Goal: Task Accomplishment & Management: Manage account settings

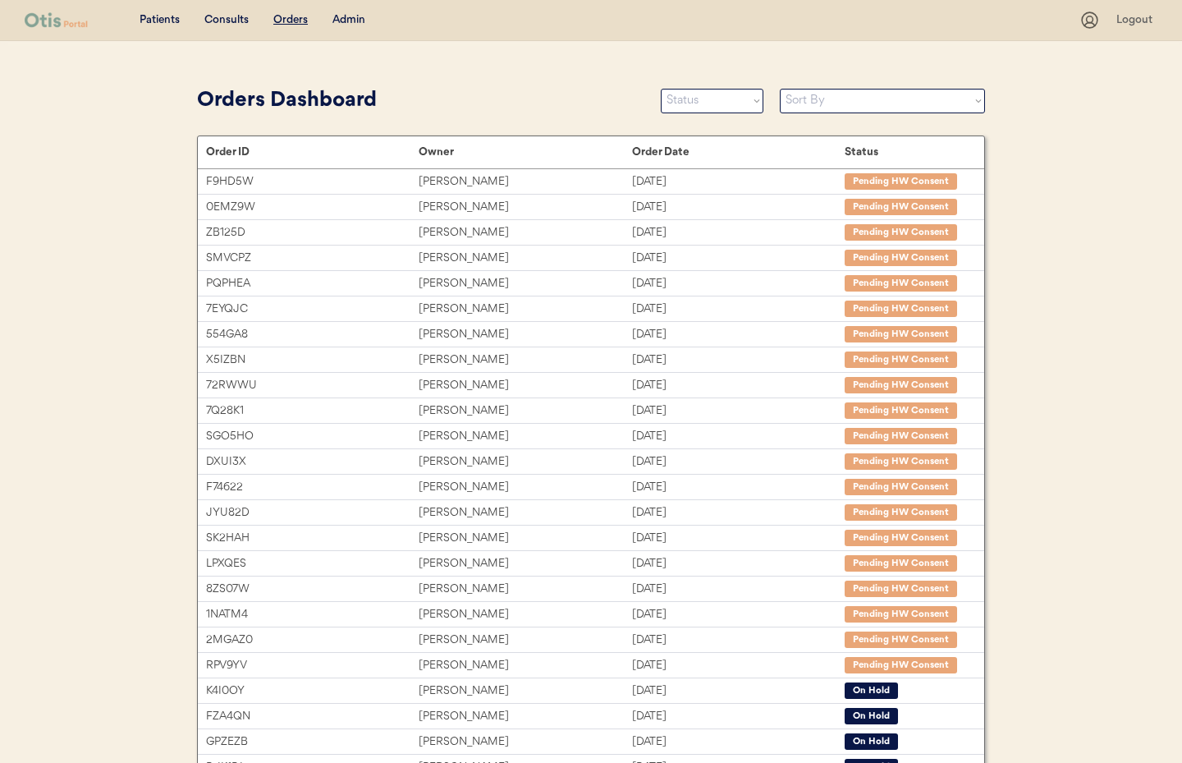
drag, startPoint x: 351, startPoint y: 19, endPoint x: 358, endPoint y: 39, distance: 20.8
click at [351, 22] on div "Admin" at bounding box center [348, 20] width 33 height 16
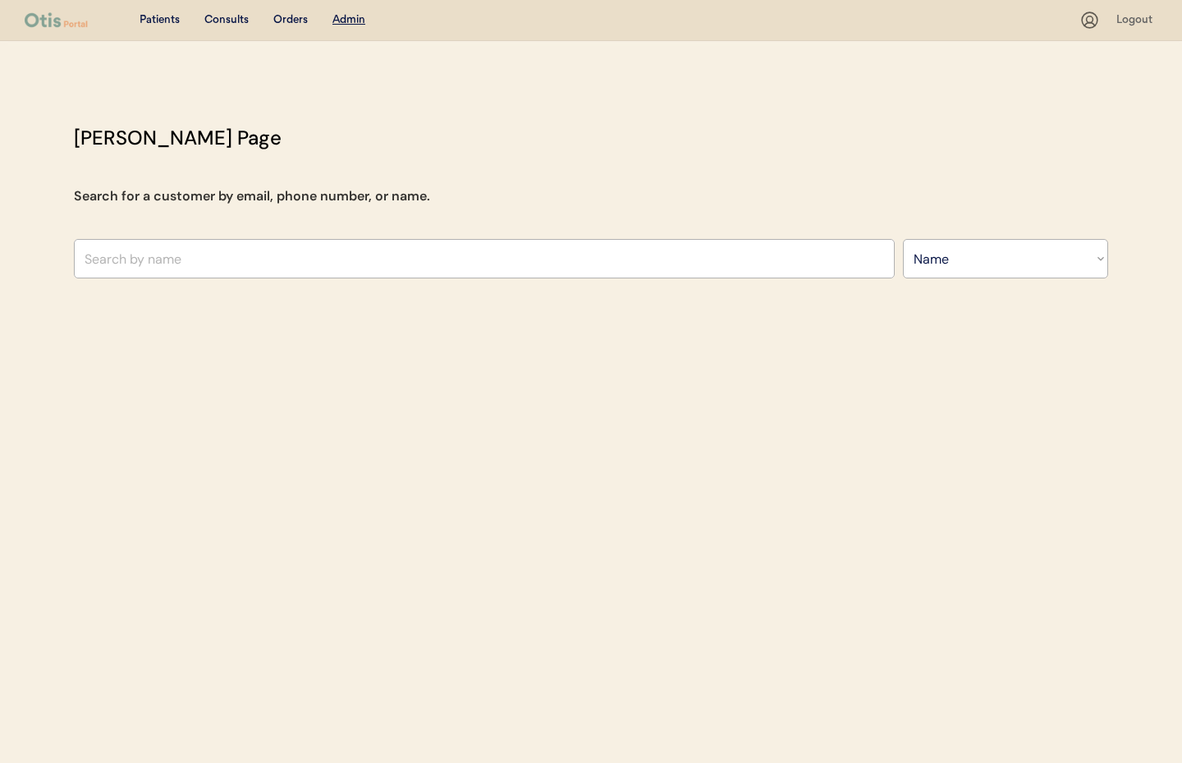
select select ""Name""
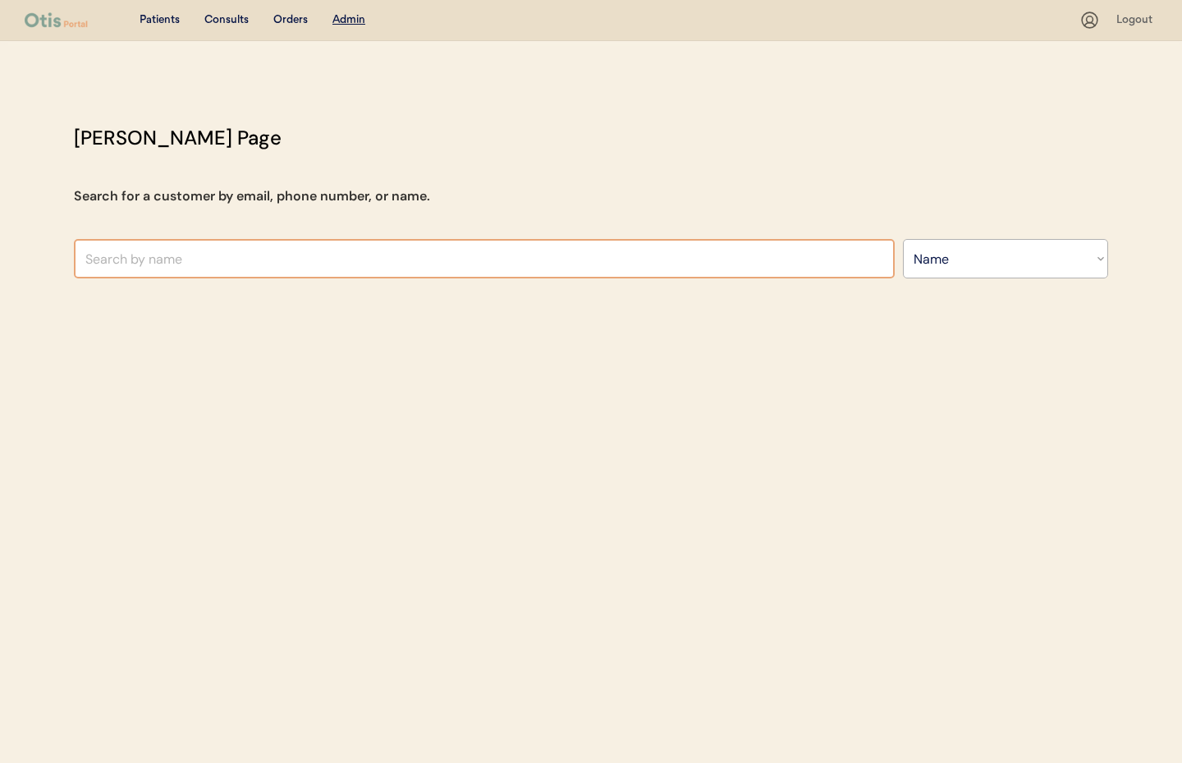
click at [302, 271] on input "text" at bounding box center [484, 258] width 821 height 39
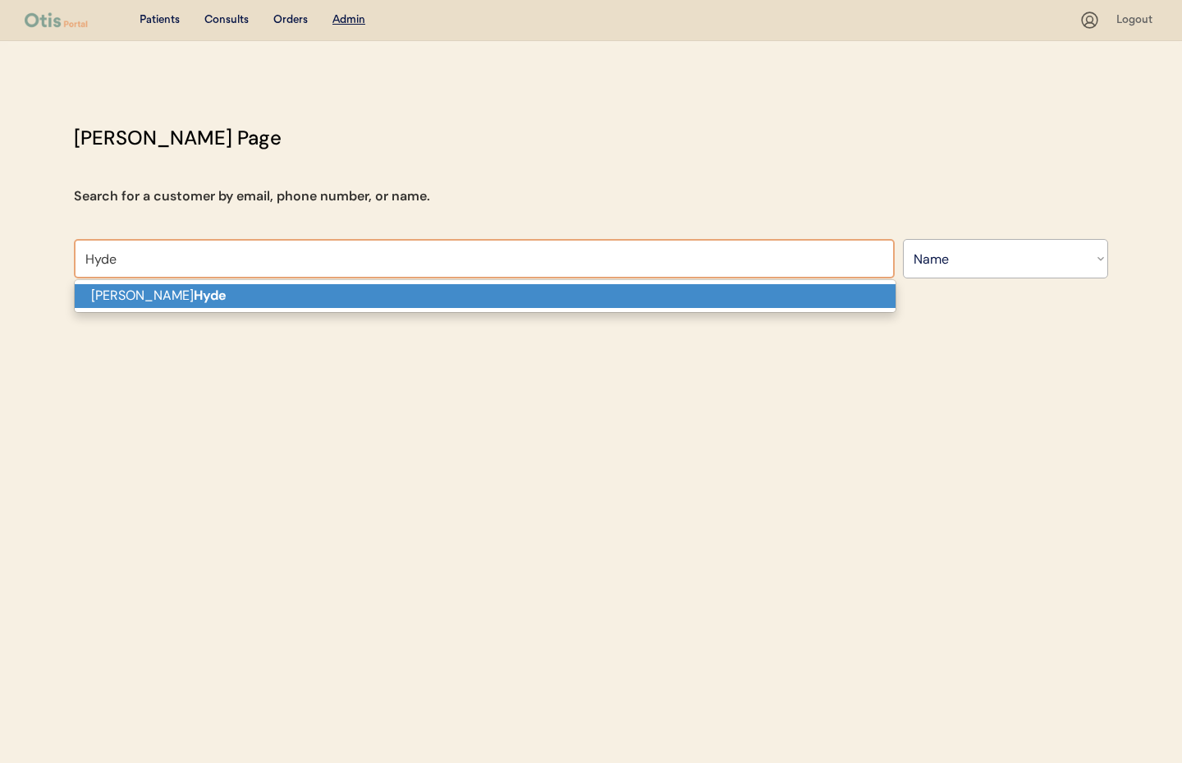
drag, startPoint x: 302, startPoint y: 271, endPoint x: 288, endPoint y: 298, distance: 30.5
click at [288, 298] on p "Kaitlynn Hyde" at bounding box center [485, 296] width 821 height 24
type input "Kaitlynn Hyde"
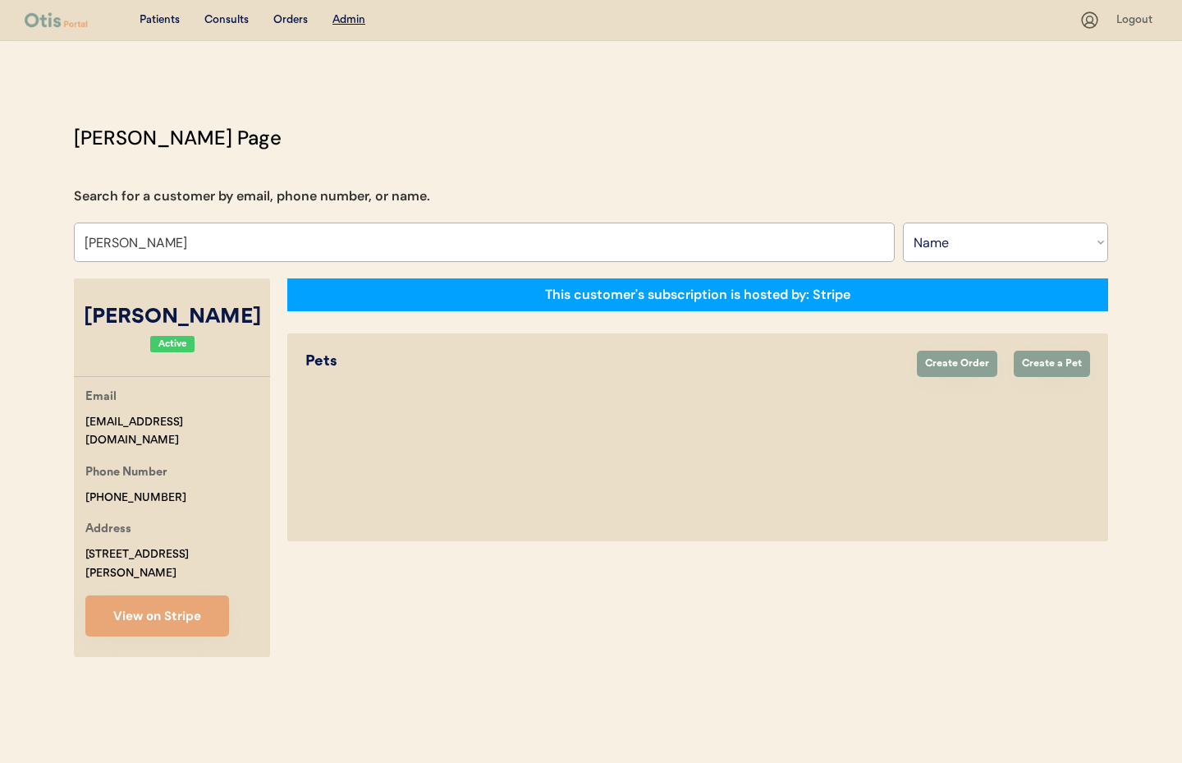
select select "true"
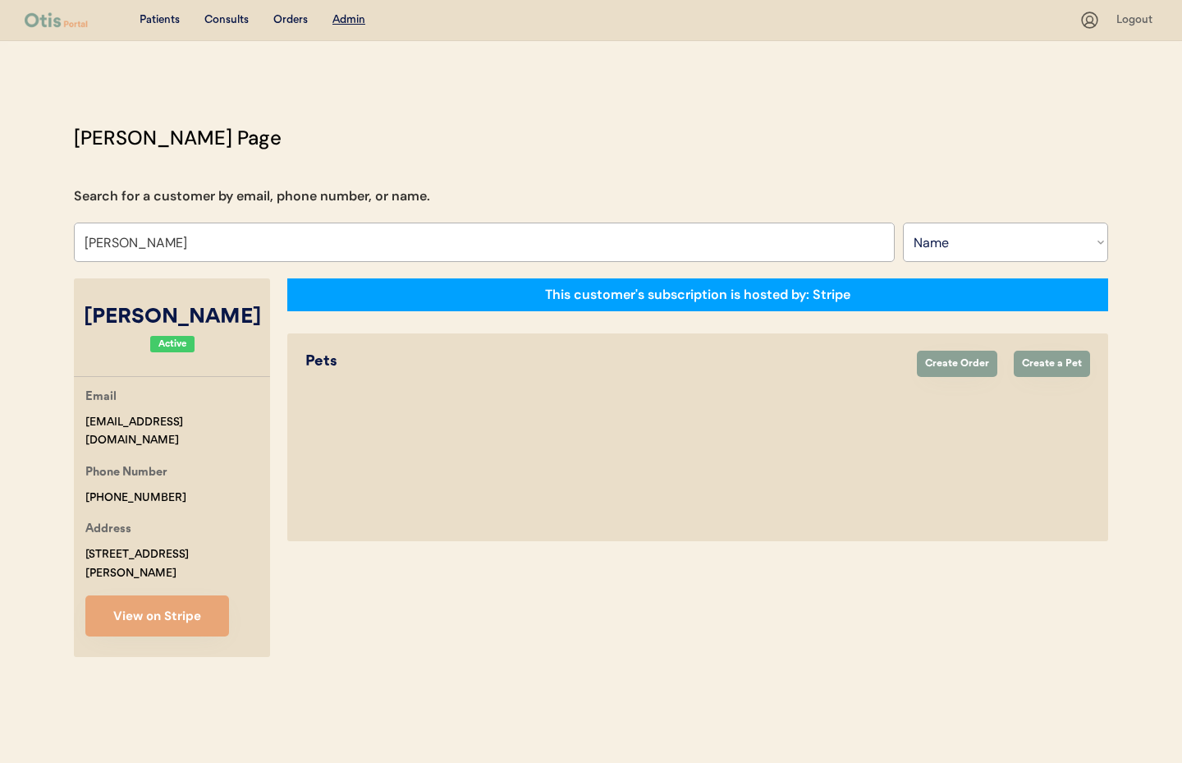
select select "false"
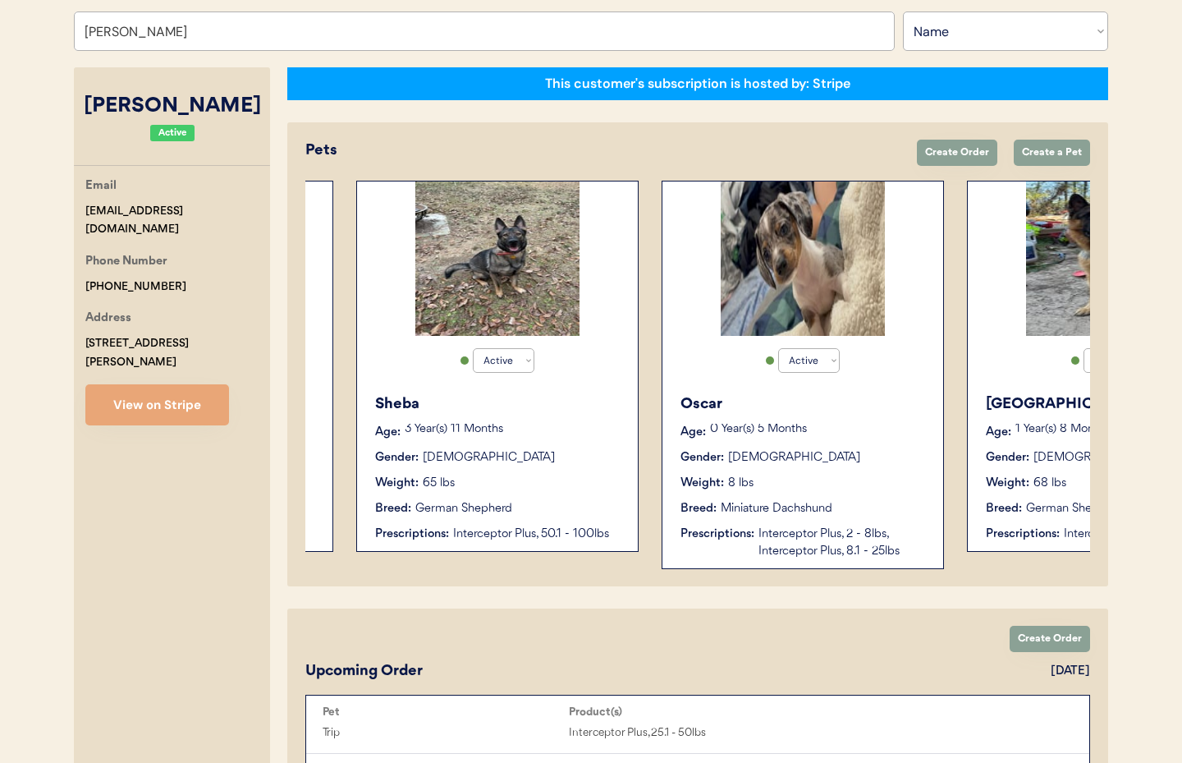
scroll to position [199, 0]
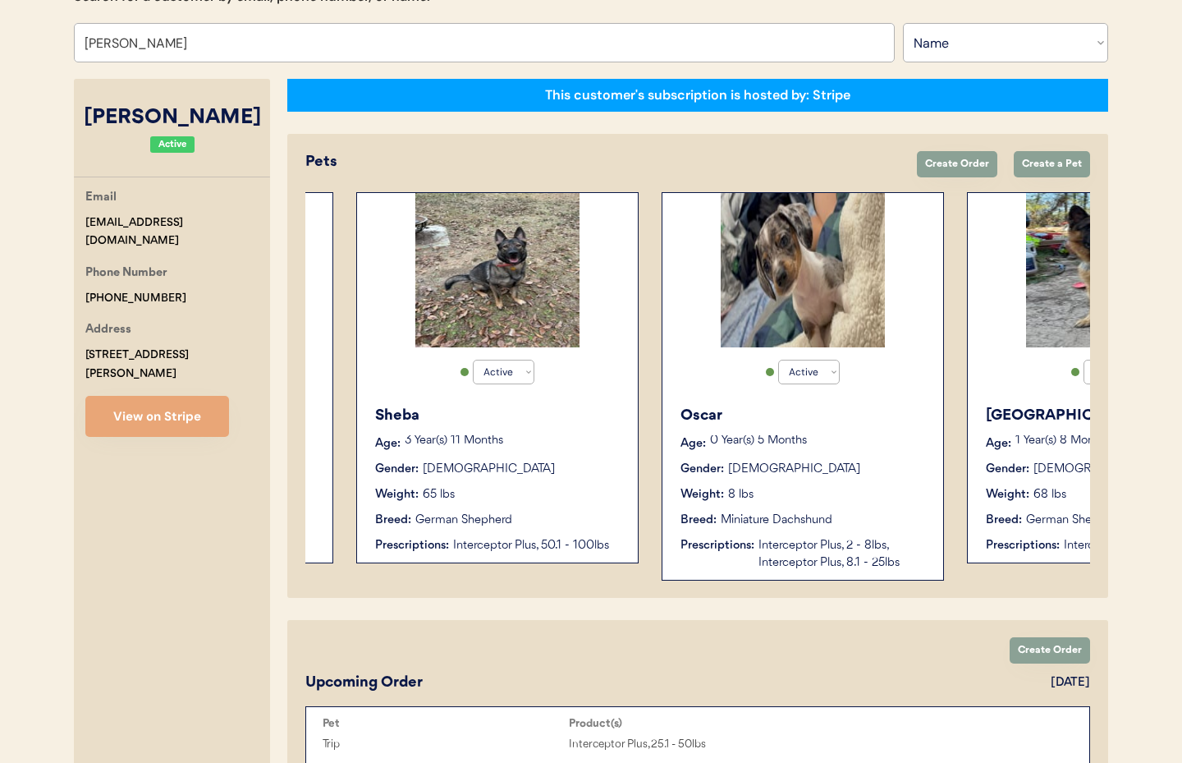
type input "Kaitlynn Hyde"
click at [190, 397] on button "View on Stripe" at bounding box center [157, 416] width 144 height 41
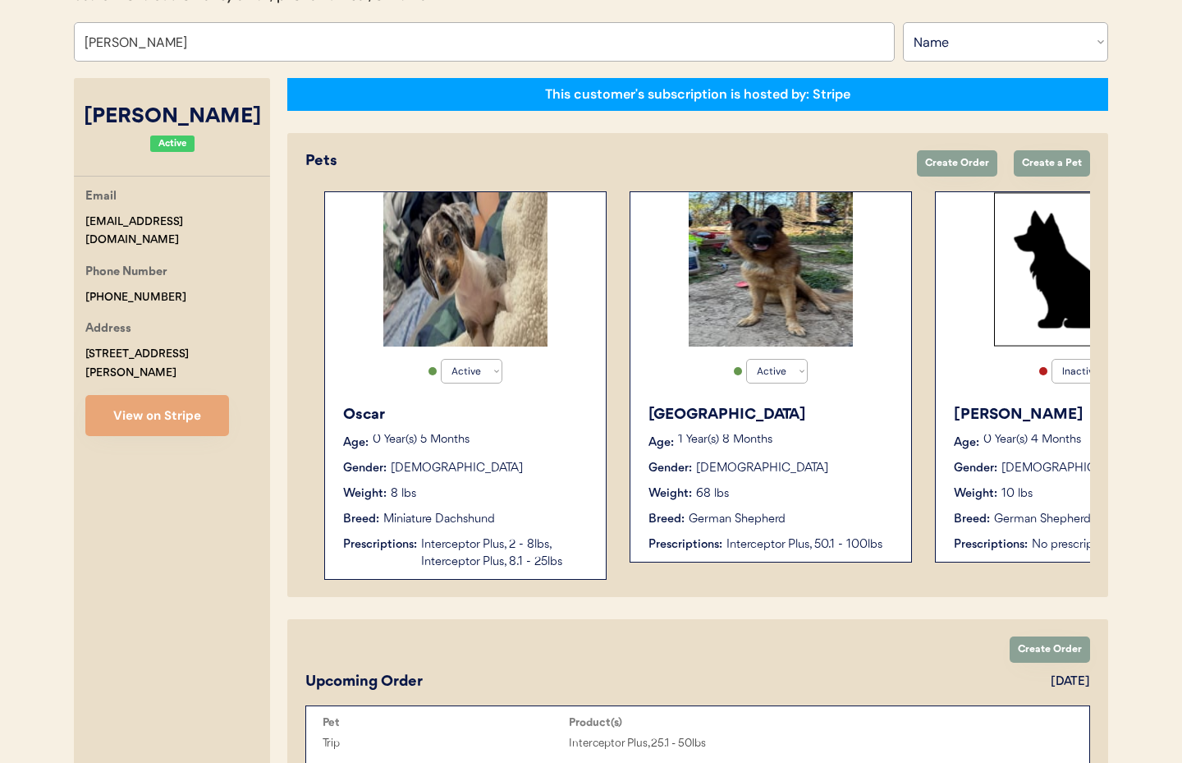
scroll to position [0, 917]
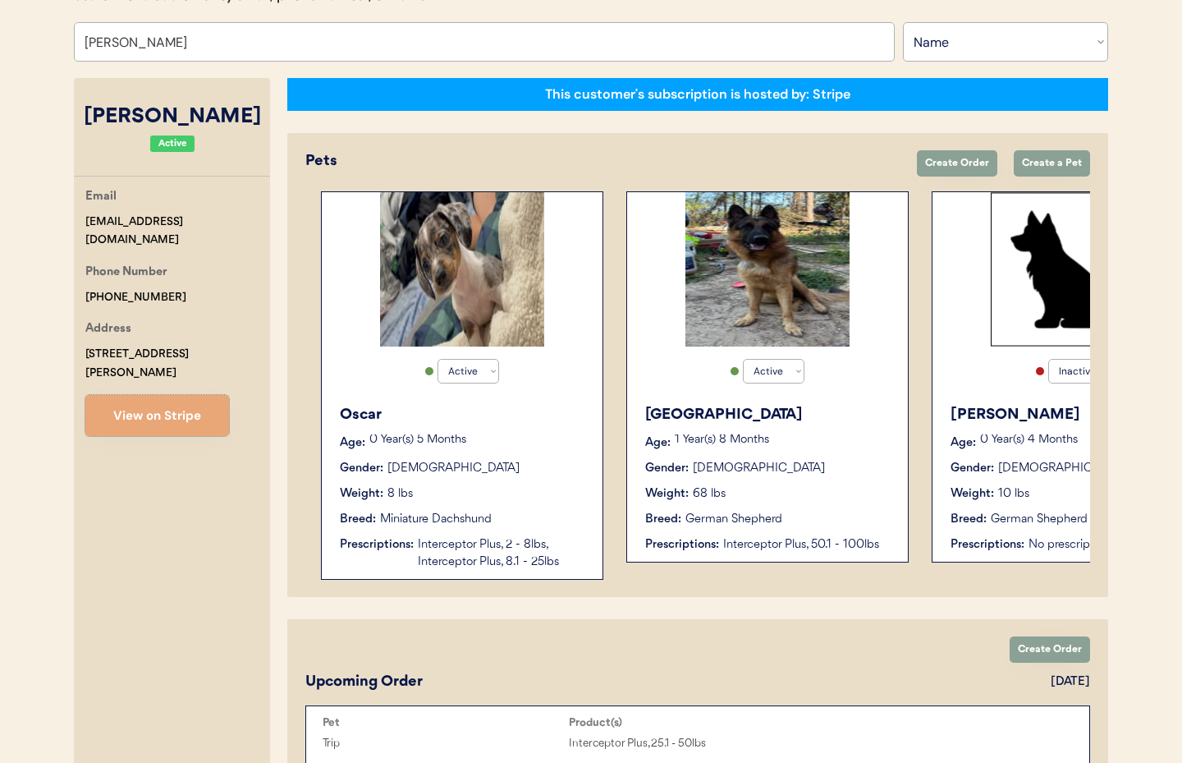
click at [526, 456] on div "Oscar Age: 0 Year(s) 5 Months Gender: Male Weight: 8 lbs Breed: Miniature Dachs…" at bounding box center [462, 487] width 264 height 183
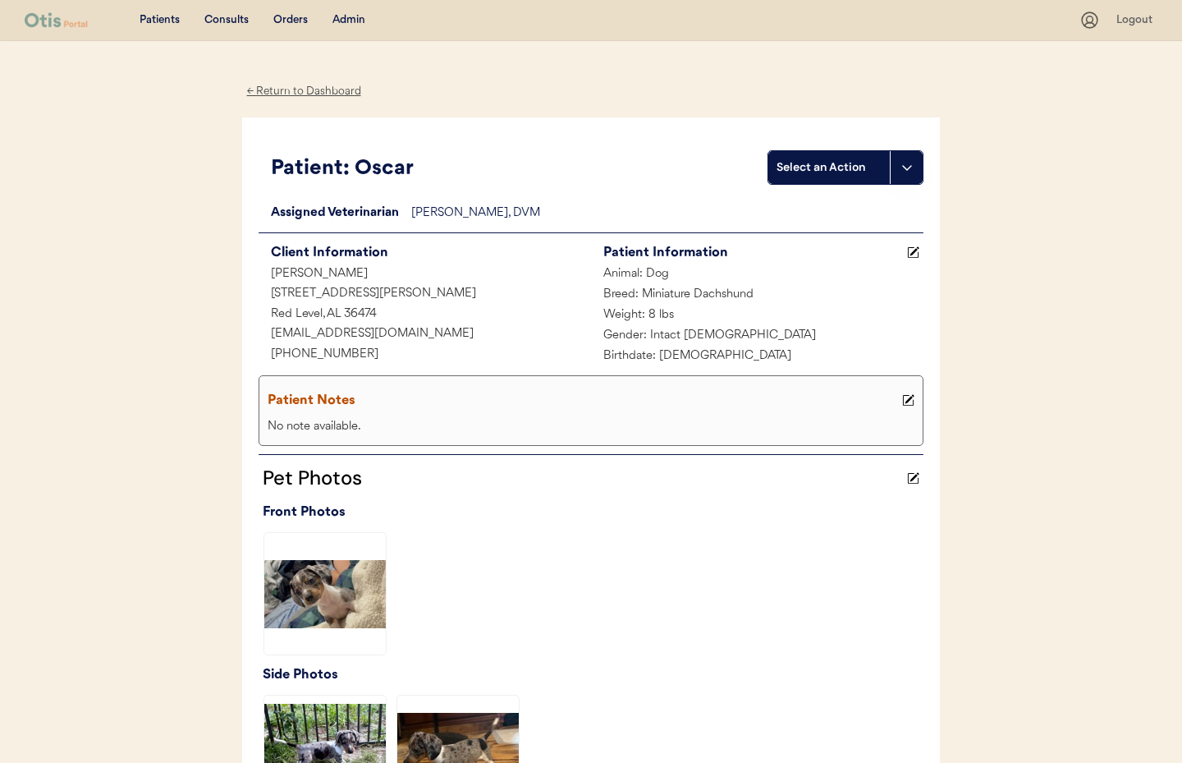
click at [302, 93] on div "← Return to Dashboard" at bounding box center [303, 91] width 123 height 19
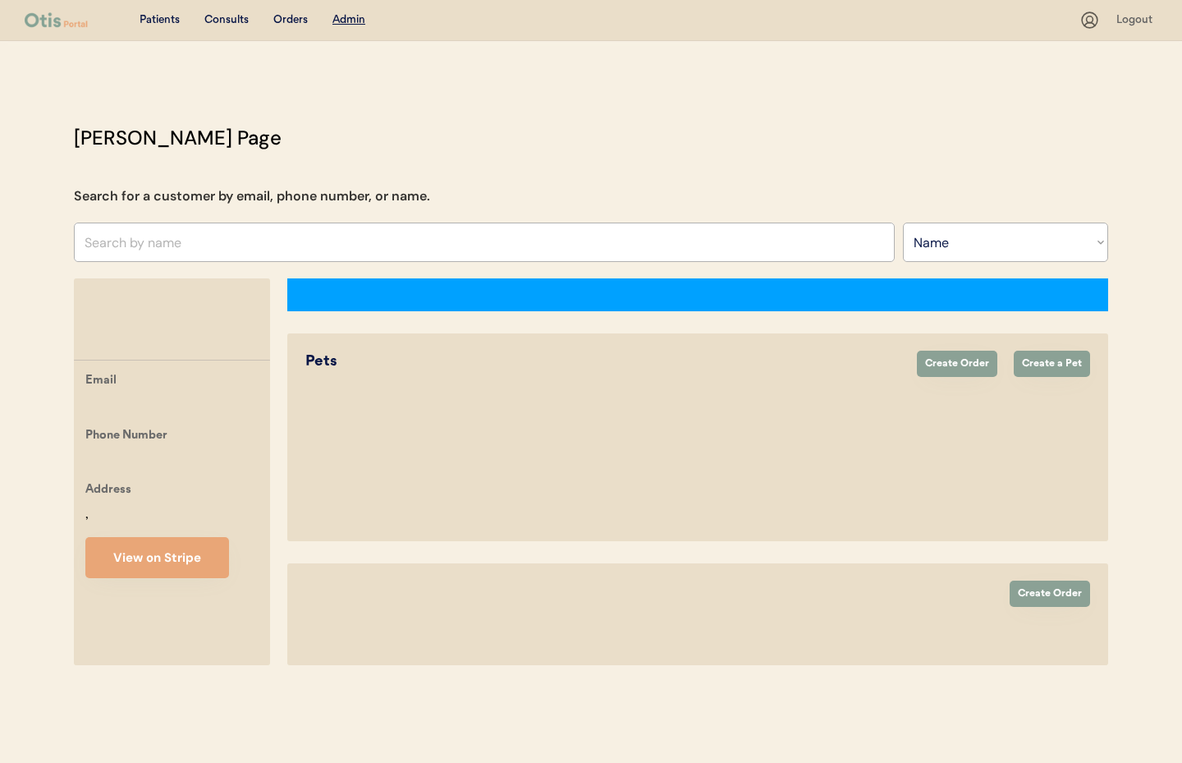
select select ""Name""
select select "true"
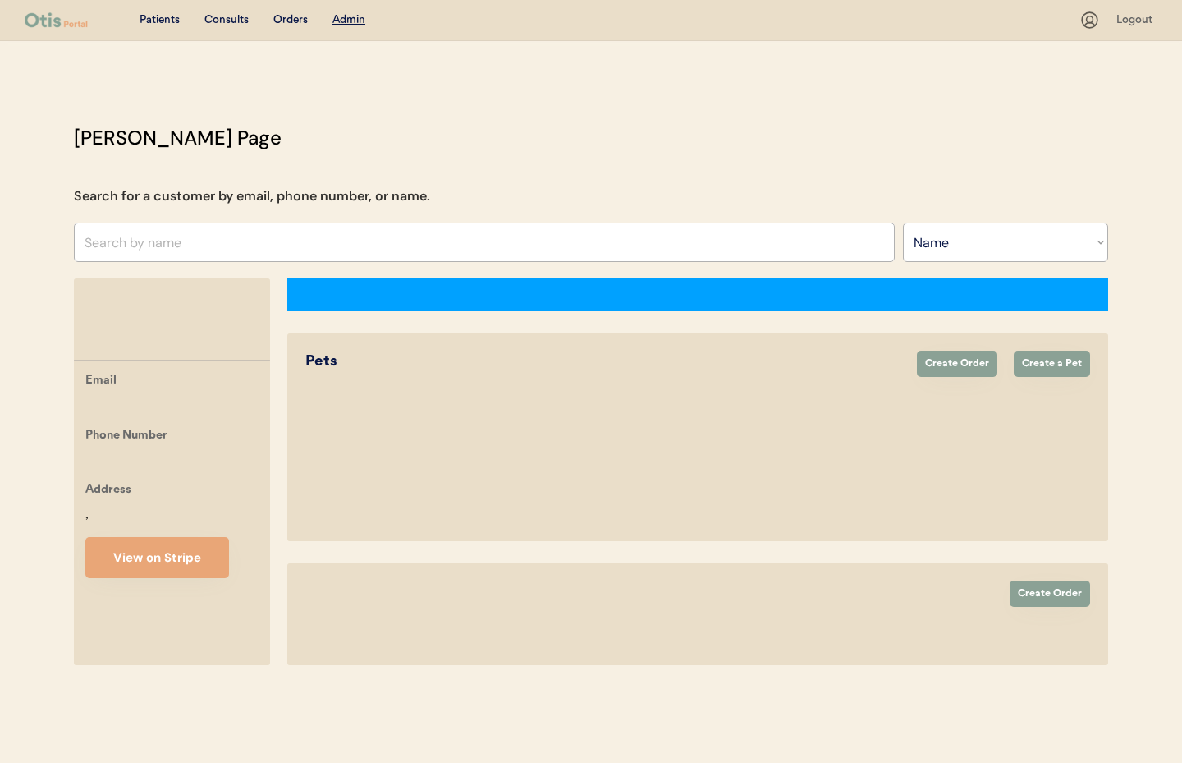
select select "true"
select select "false"
